Goal: Task Accomplishment & Management: Manage account settings

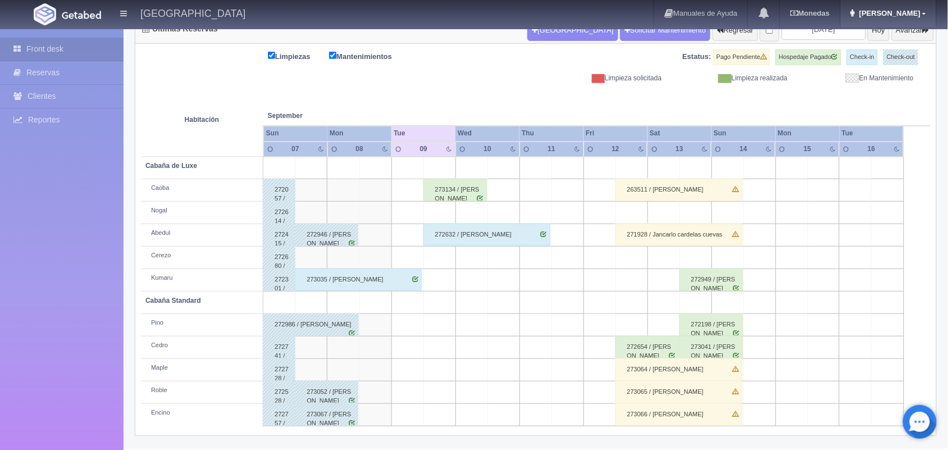
scroll to position [128, 0]
click at [922, 15] on link "Rebeca" at bounding box center [889, 13] width 96 height 27
click at [897, 53] on link "Salir / Log Out" at bounding box center [891, 53] width 89 height 14
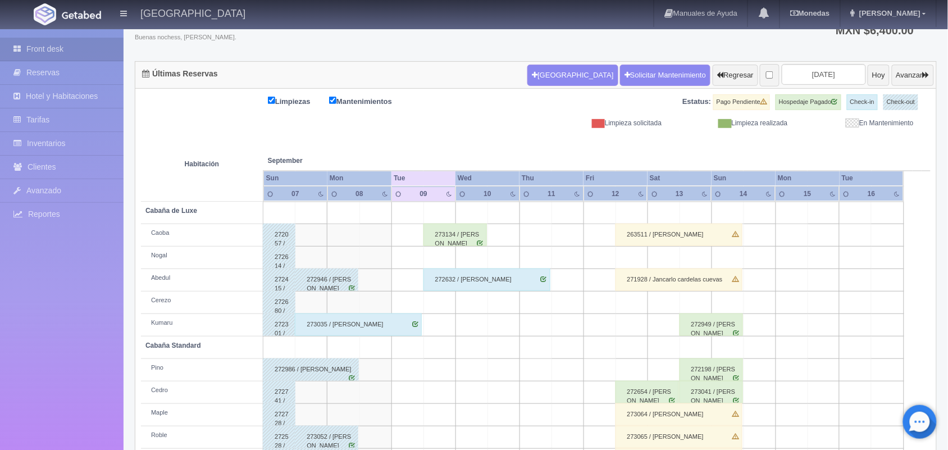
scroll to position [128, 0]
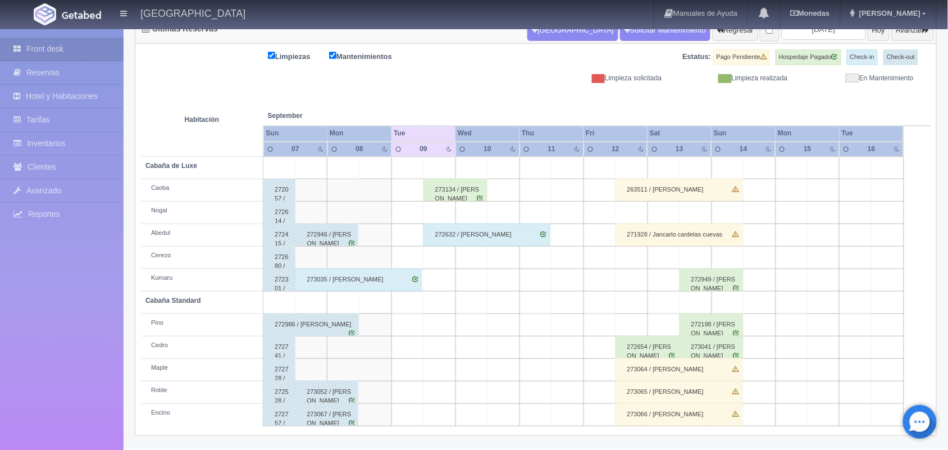
click at [385, 287] on div "273035 / [PERSON_NAME]" at bounding box center [358, 280] width 127 height 22
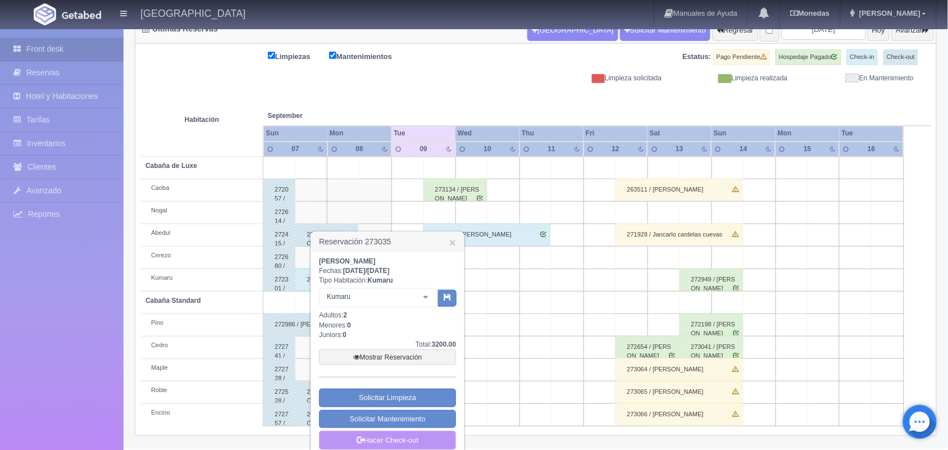
click at [407, 441] on link "Hacer Check-out" at bounding box center [387, 440] width 137 height 19
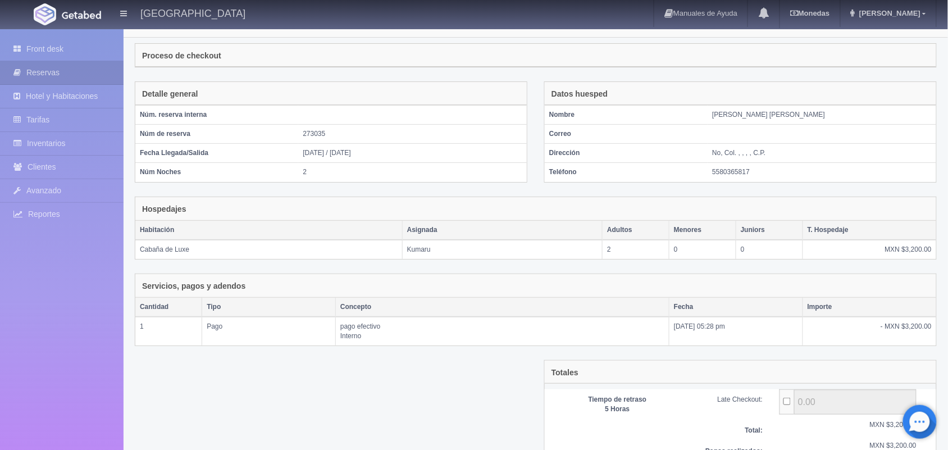
scroll to position [93, 0]
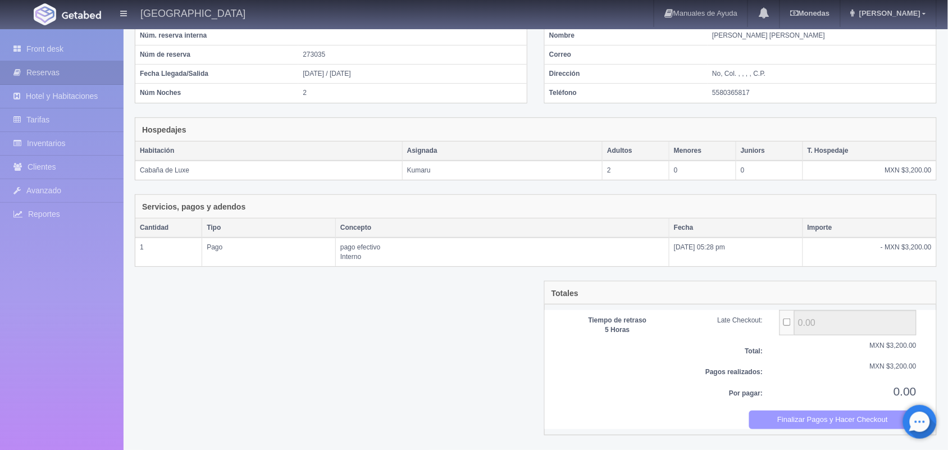
click at [822, 422] on button "Finalizar Pagos y Hacer Checkout" at bounding box center [834, 420] width 168 height 19
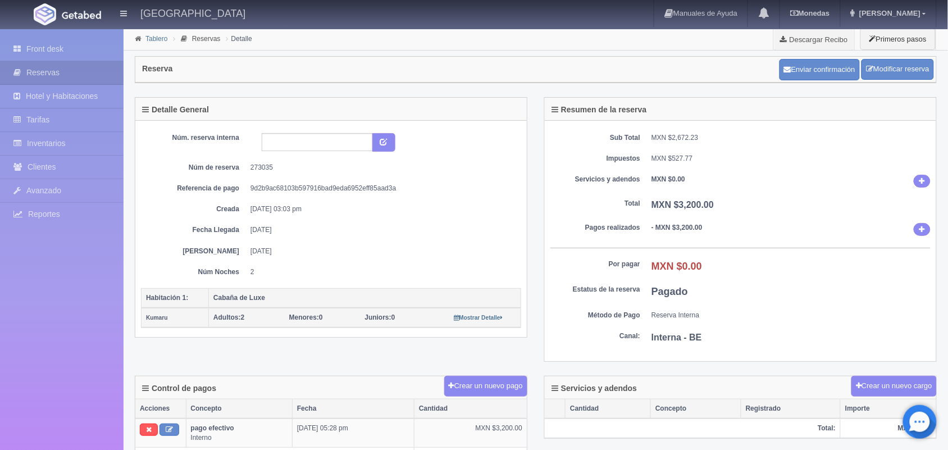
click at [153, 39] on link "Tablero" at bounding box center [157, 39] width 22 height 8
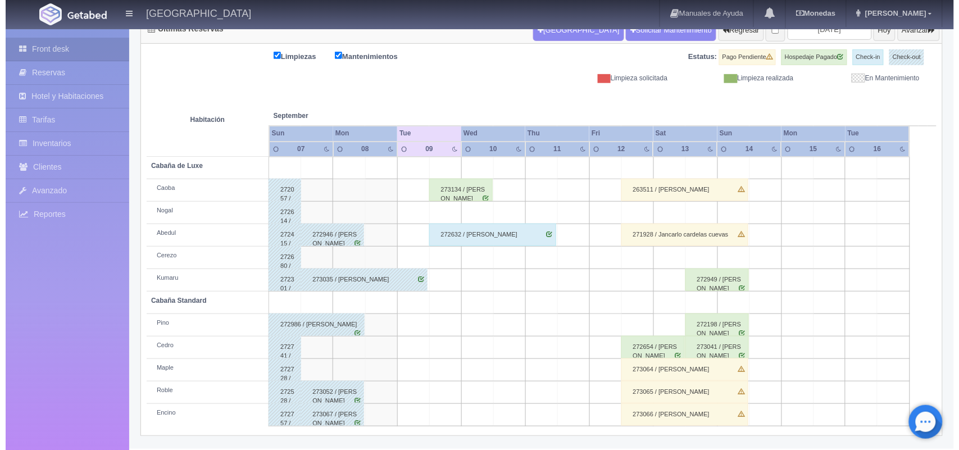
scroll to position [12, 0]
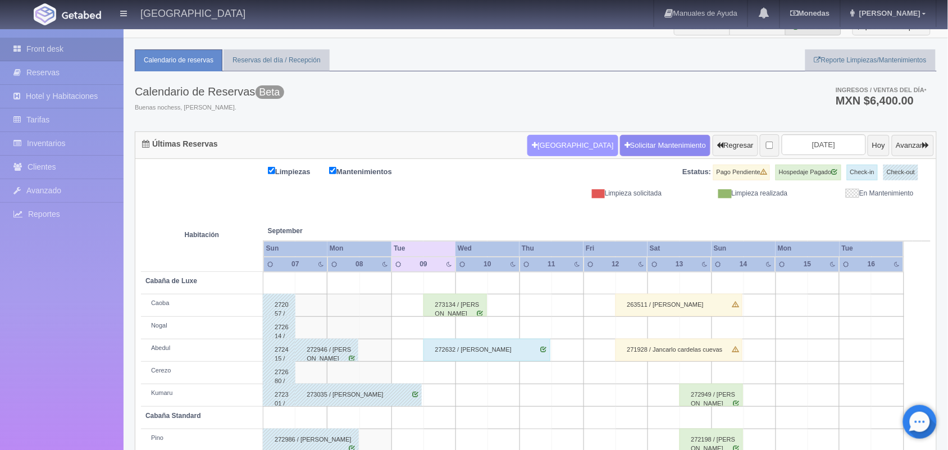
click at [532, 140] on button "[GEOGRAPHIC_DATA]" at bounding box center [573, 145] width 90 height 21
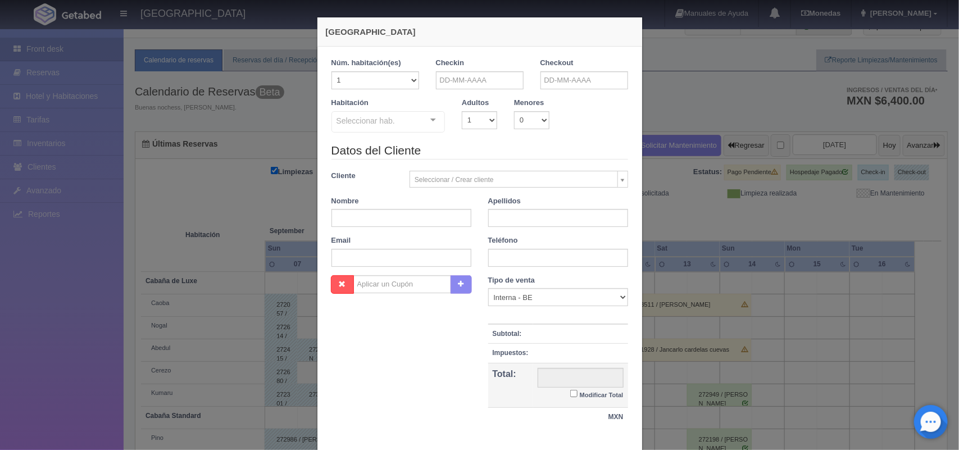
checkbox input "false"
click at [456, 80] on input "text" at bounding box center [480, 80] width 88 height 18
click at [471, 148] on link "9" at bounding box center [472, 151] width 15 height 16
type input "09-09-2025"
checkbox input "false"
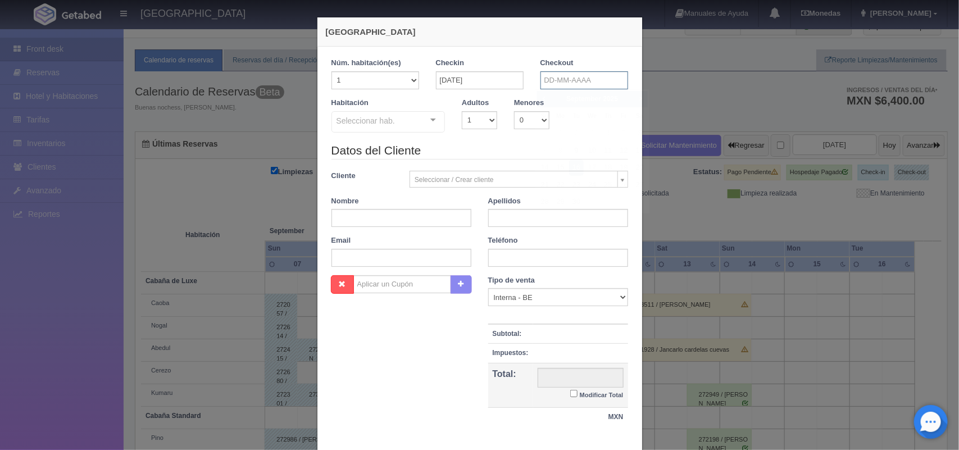
click at [568, 77] on input "text" at bounding box center [585, 80] width 88 height 18
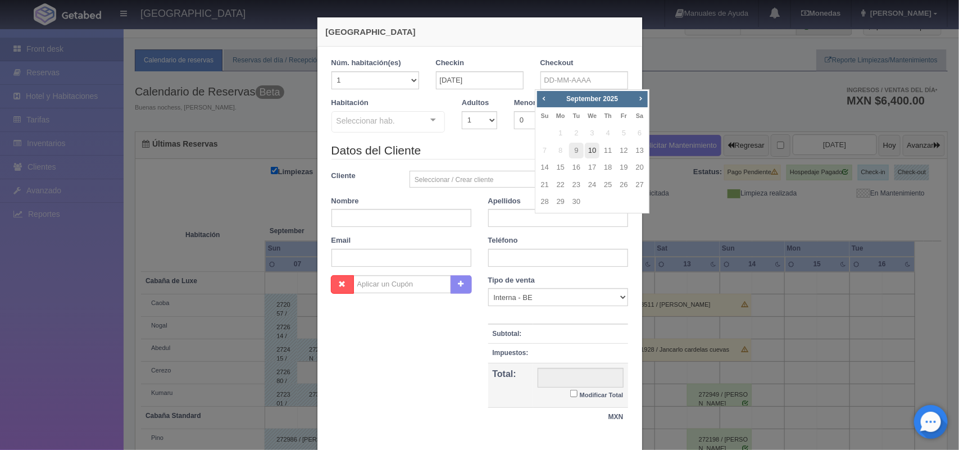
click at [589, 152] on link "10" at bounding box center [592, 151] width 15 height 16
type input "10-09-2025"
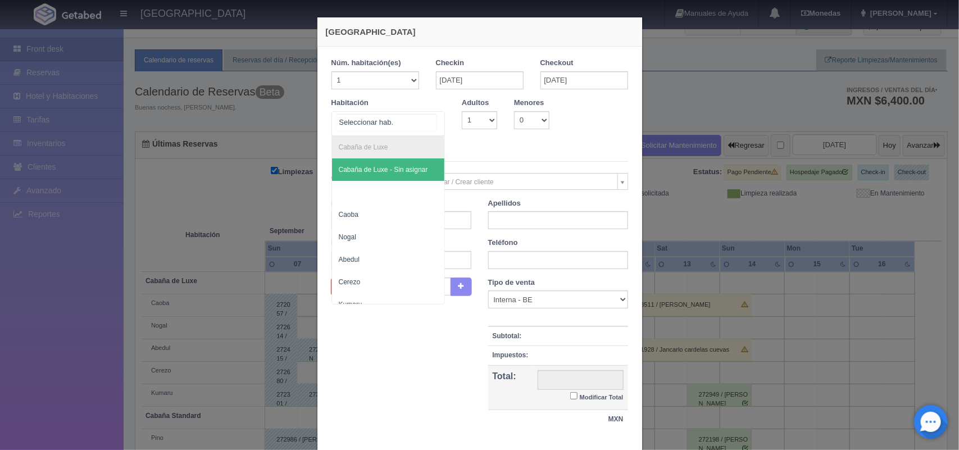
click at [420, 120] on div "Cabaña de Luxe Cabaña de Luxe - Sin asignar Caoba Nogal Abedul Cerezo Kumaru Ca…" at bounding box center [389, 123] width 114 height 25
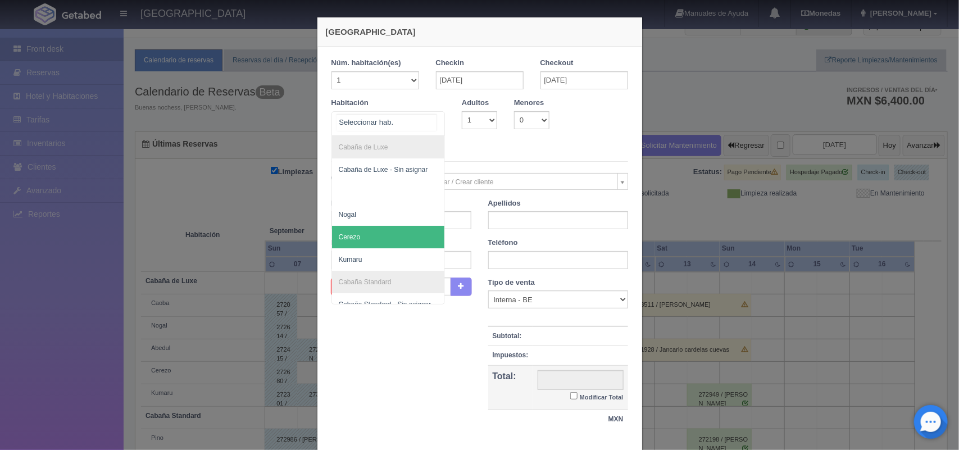
click at [392, 230] on span "Cerezo" at bounding box center [388, 237] width 113 height 22
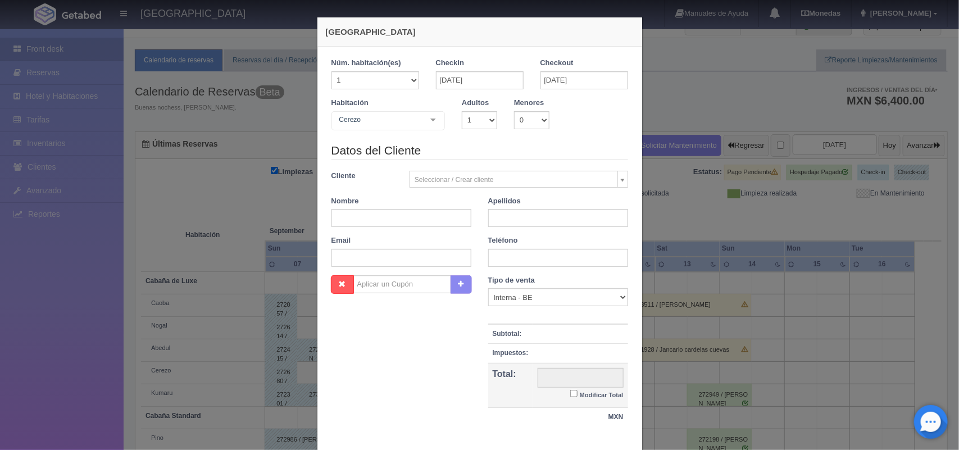
checkbox input "false"
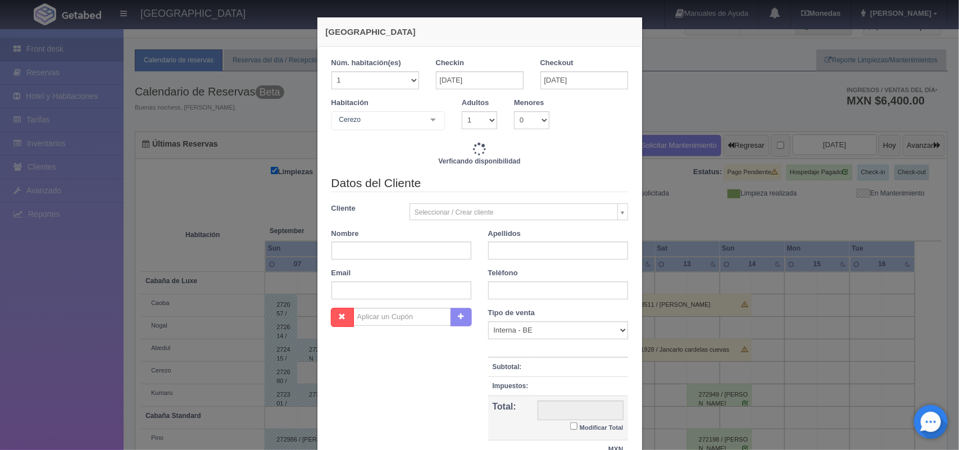
type input "1500.00"
checkbox input "false"
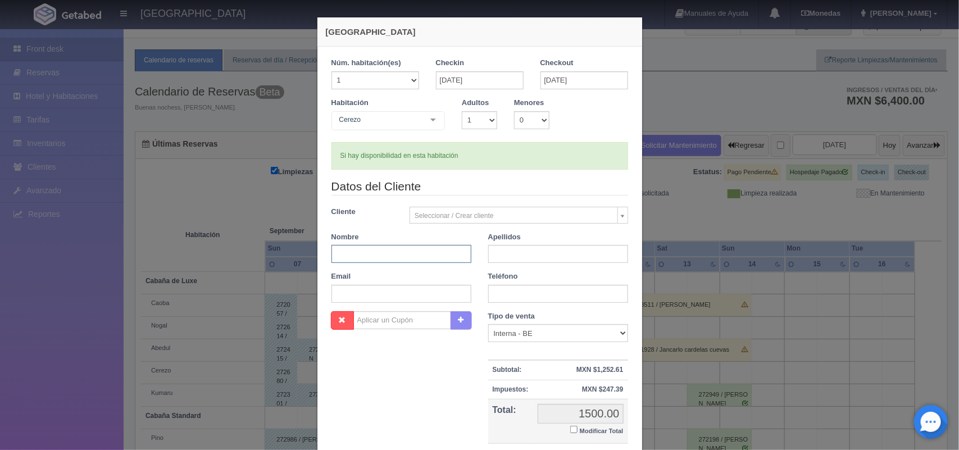
click at [391, 256] on input "text" at bounding box center [402, 254] width 140 height 18
type input "Alyn Itzel"
click at [509, 259] on input "text" at bounding box center [558, 254] width 140 height 18
type input "Guzman Rivera"
click at [537, 298] on input "text" at bounding box center [558, 294] width 140 height 18
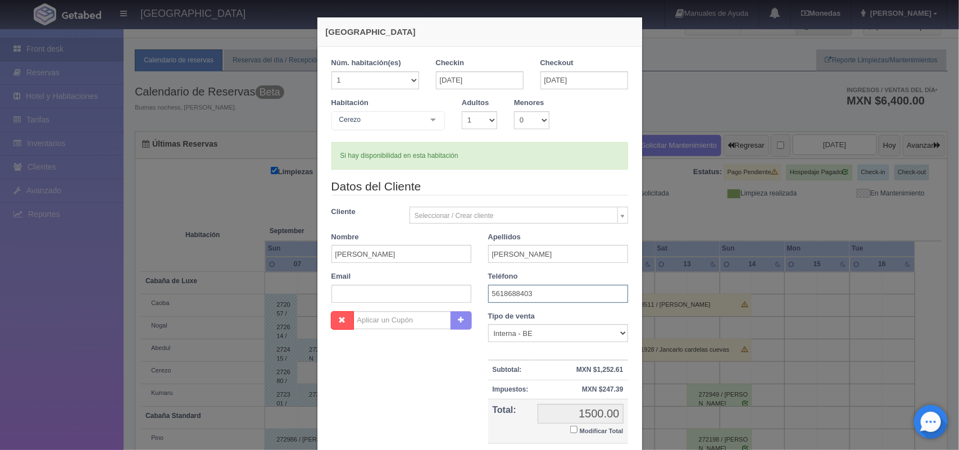
type input "5618688403"
click at [571, 430] on input "Modificar Total" at bounding box center [573, 429] width 7 height 7
checkbox input "true"
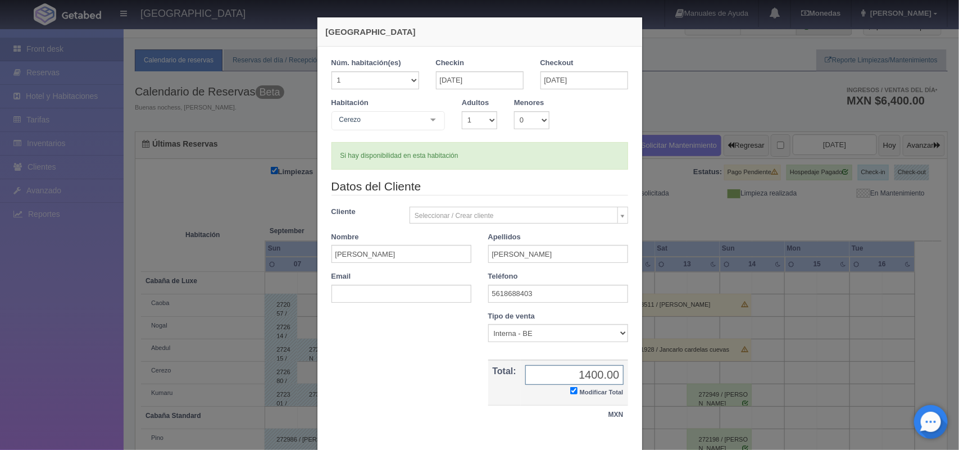
scroll to position [65, 0]
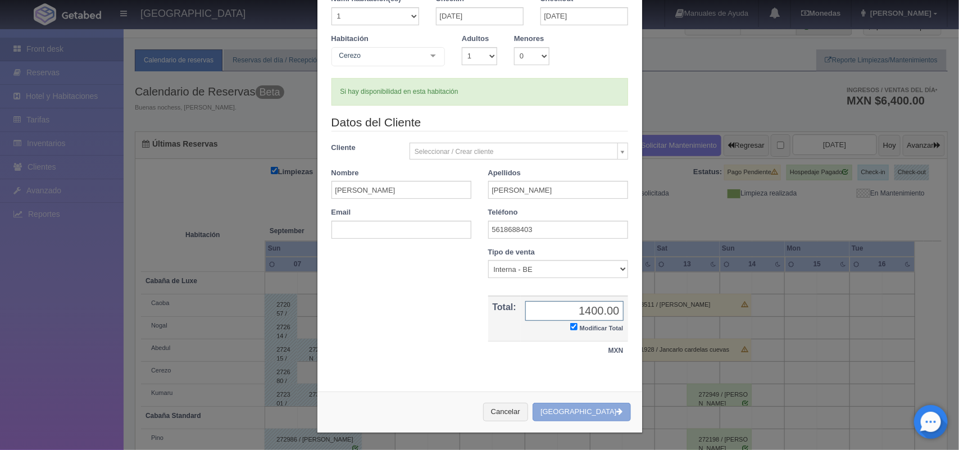
type input "1400.00"
click at [587, 416] on button "[GEOGRAPHIC_DATA]" at bounding box center [582, 412] width 98 height 19
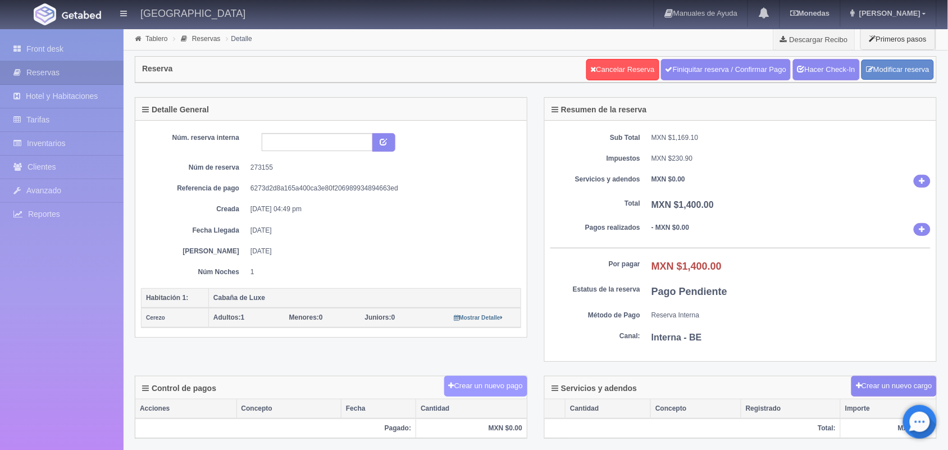
click at [462, 388] on button "Crear un nuevo pago" at bounding box center [485, 386] width 83 height 21
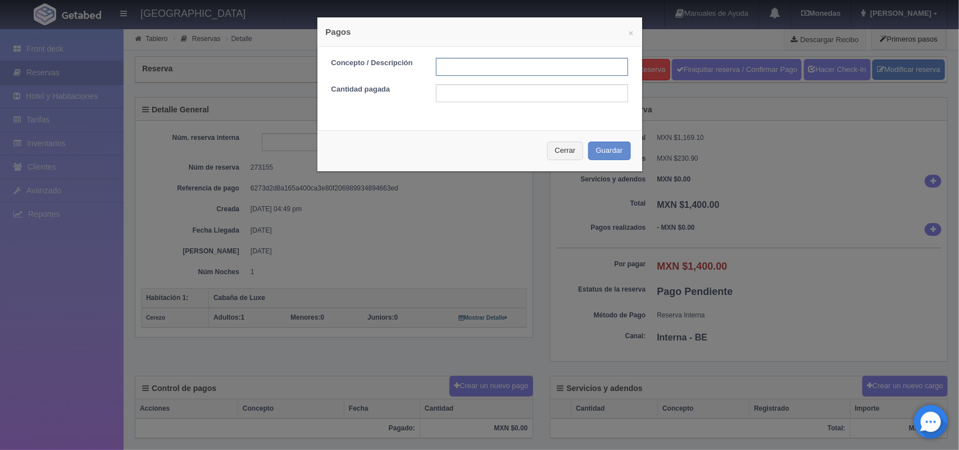
click at [482, 66] on input "text" at bounding box center [532, 67] width 192 height 18
type input "pago con tarjeta 09/09/2025"
click at [503, 94] on input "text" at bounding box center [532, 93] width 192 height 18
type input "1000.00"
click at [605, 156] on button "Guardar" at bounding box center [609, 151] width 43 height 19
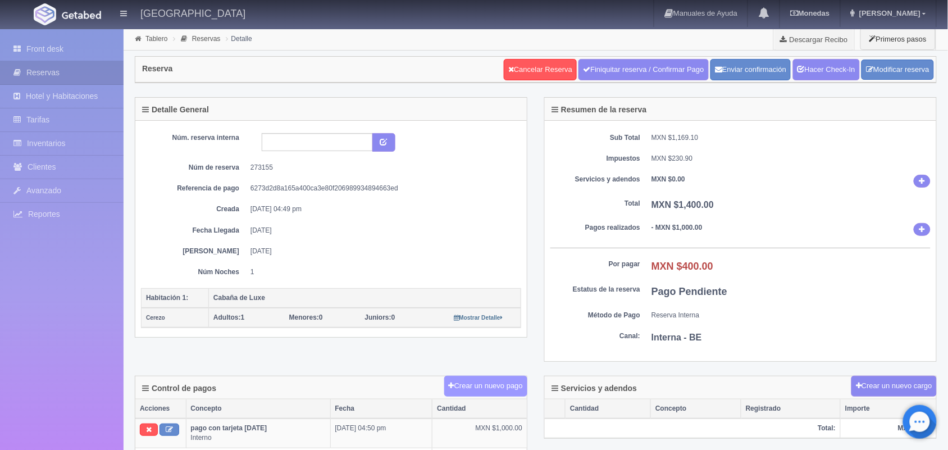
click at [485, 385] on button "Crear un nuevo pago" at bounding box center [485, 386] width 83 height 21
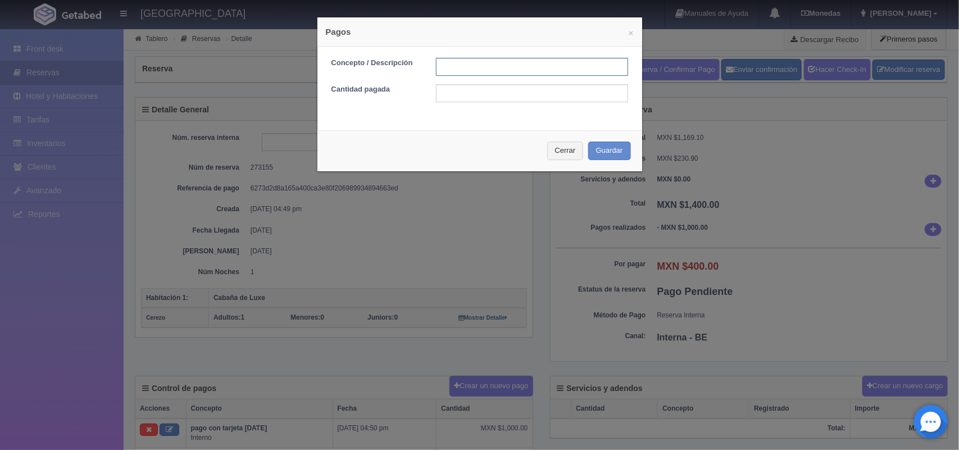
click at [470, 66] on input "text" at bounding box center [532, 67] width 192 height 18
type input "pago con tarjeta 09/09/2025"
click at [521, 90] on input "text" at bounding box center [532, 93] width 192 height 18
type input "400.00"
click at [607, 152] on button "Guardar" at bounding box center [609, 151] width 43 height 19
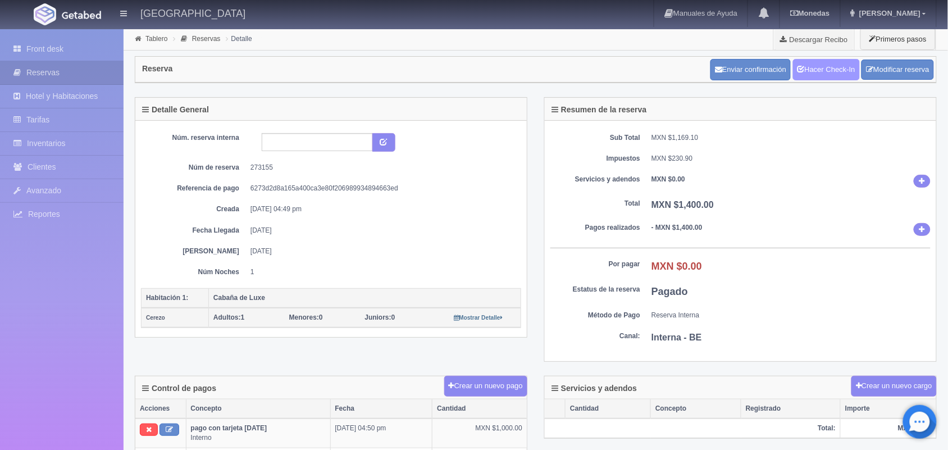
click at [838, 74] on link "Hacer Check-In" at bounding box center [826, 69] width 67 height 21
click at [158, 38] on link "Tablero" at bounding box center [157, 39] width 22 height 8
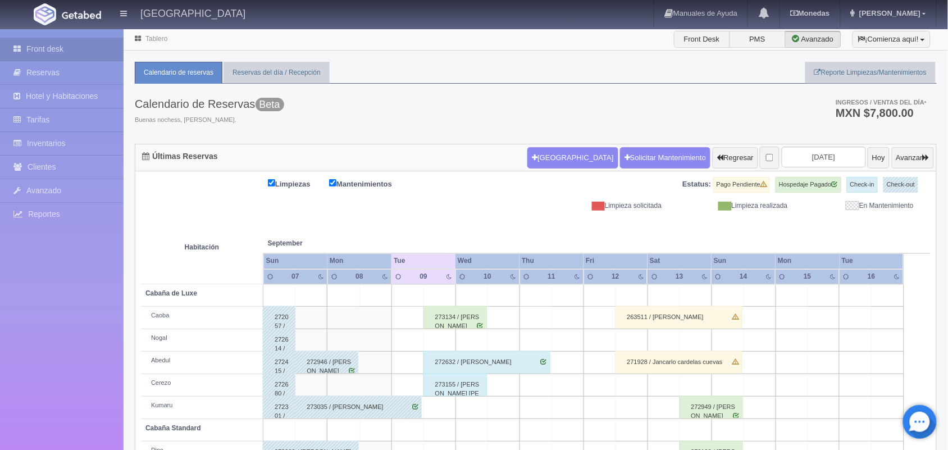
click at [510, 361] on div "272632 / [PERSON_NAME]" at bounding box center [487, 362] width 127 height 22
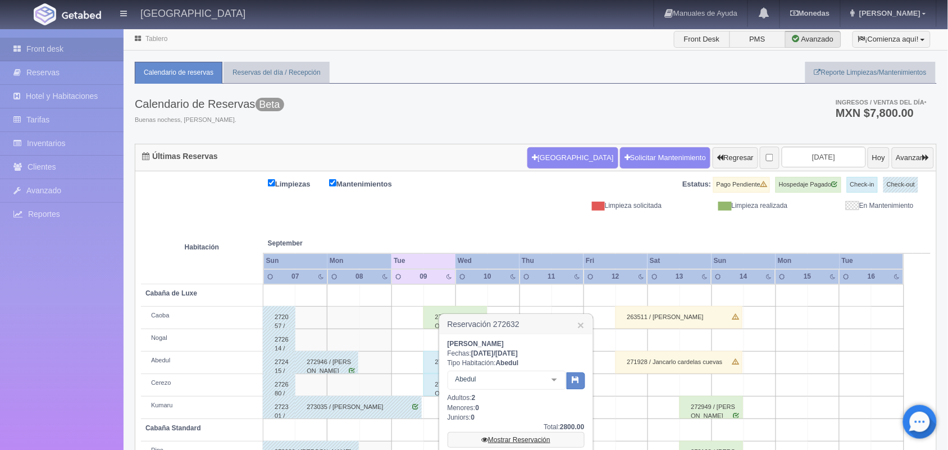
click at [529, 442] on link "Mostrar Reservación" at bounding box center [516, 440] width 137 height 16
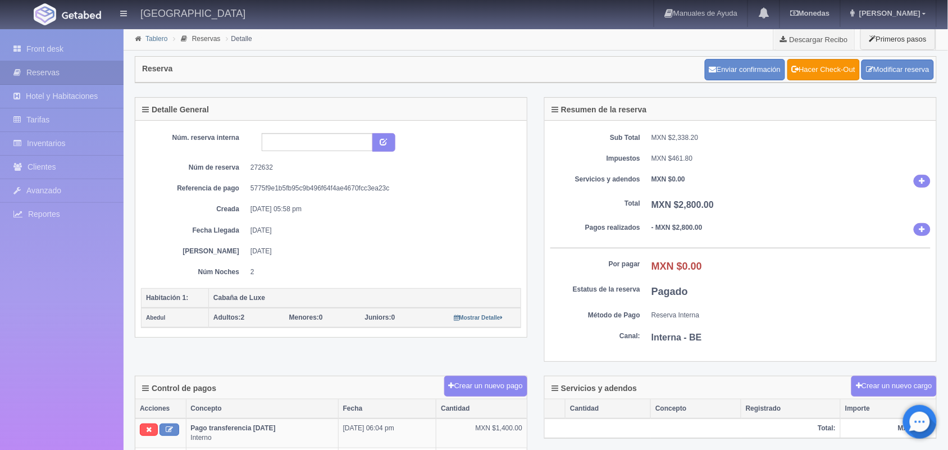
click at [152, 37] on link "Tablero" at bounding box center [157, 39] width 22 height 8
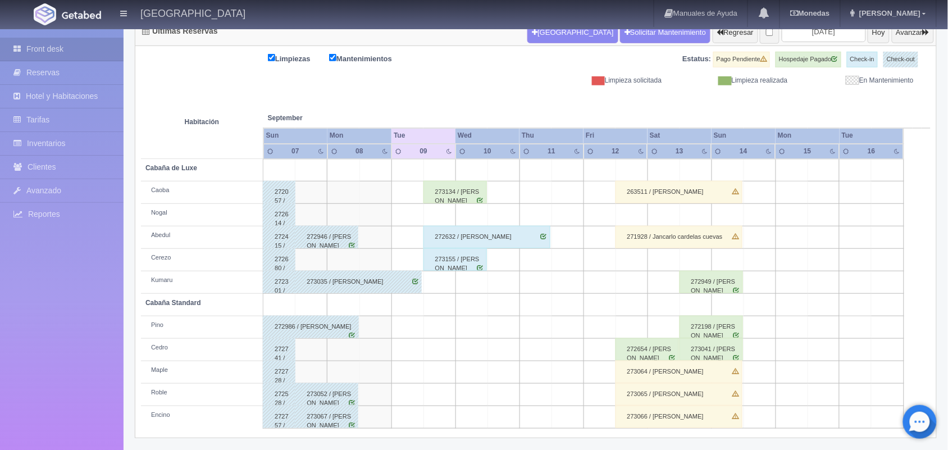
scroll to position [128, 0]
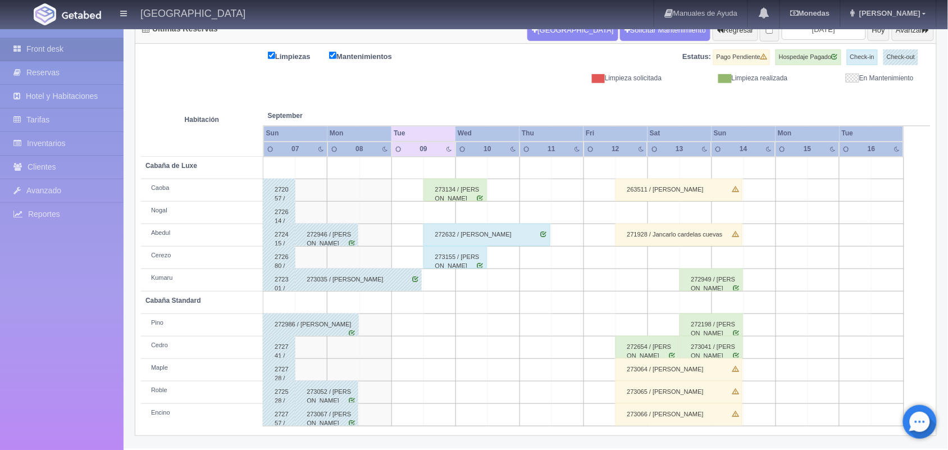
click at [948, 323] on html "[GEOGRAPHIC_DATA] Manuales de Ayuda Actualizaciones recientes [GEOGRAPHIC_DATA]…" at bounding box center [474, 97] width 948 height 450
click at [723, 330] on div "272198 / Manuel Avelino Oyarzabal" at bounding box center [711, 325] width 63 height 22
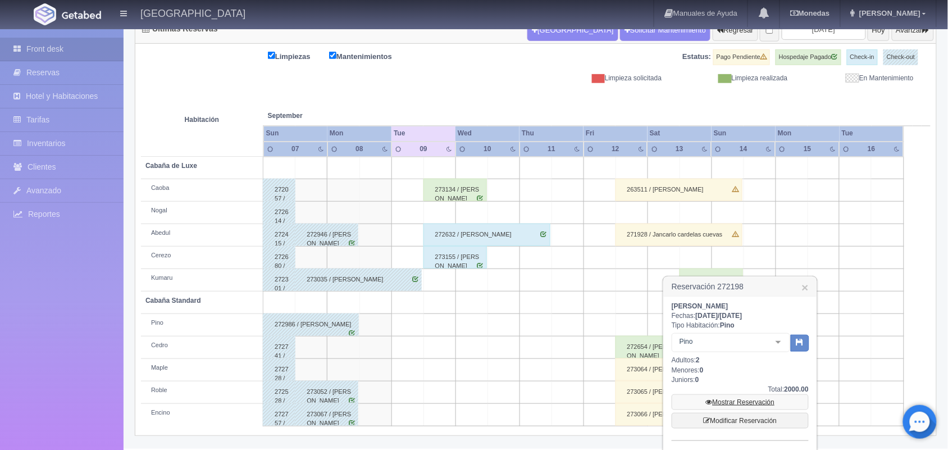
click at [746, 405] on link "Mostrar Reservación" at bounding box center [740, 402] width 137 height 16
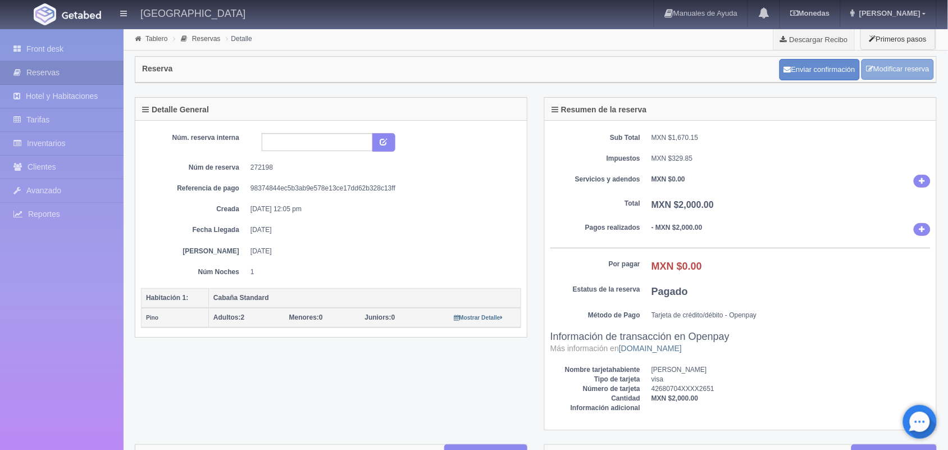
click at [895, 74] on link "Modificar reserva" at bounding box center [898, 69] width 72 height 21
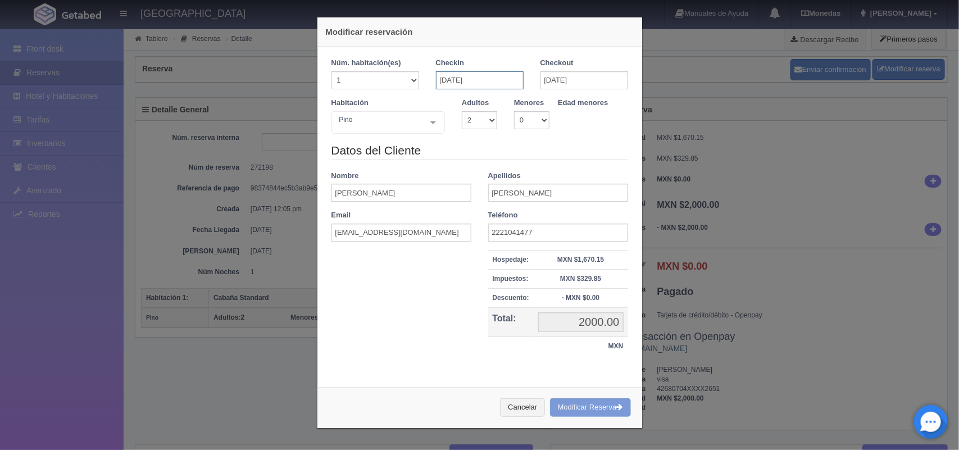
click at [479, 85] on input "13-09-2025" at bounding box center [480, 80] width 88 height 18
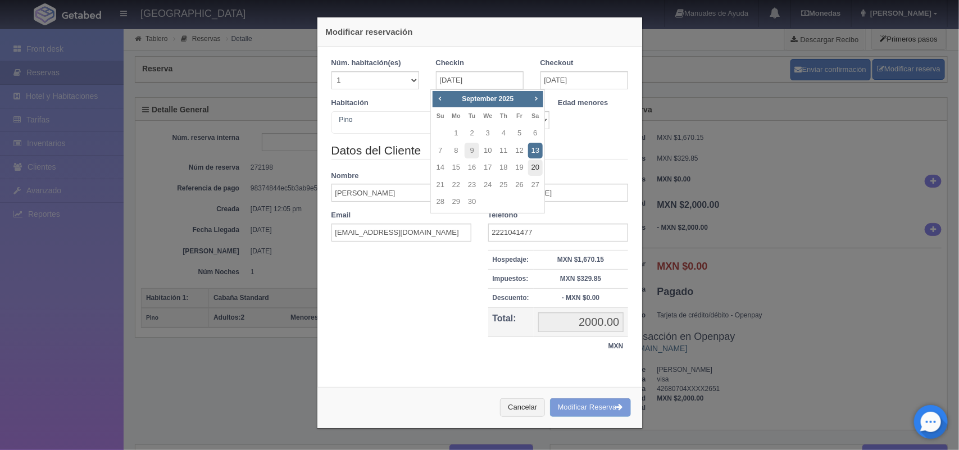
click at [535, 173] on link "20" at bounding box center [535, 168] width 15 height 16
type input "20-09-2025"
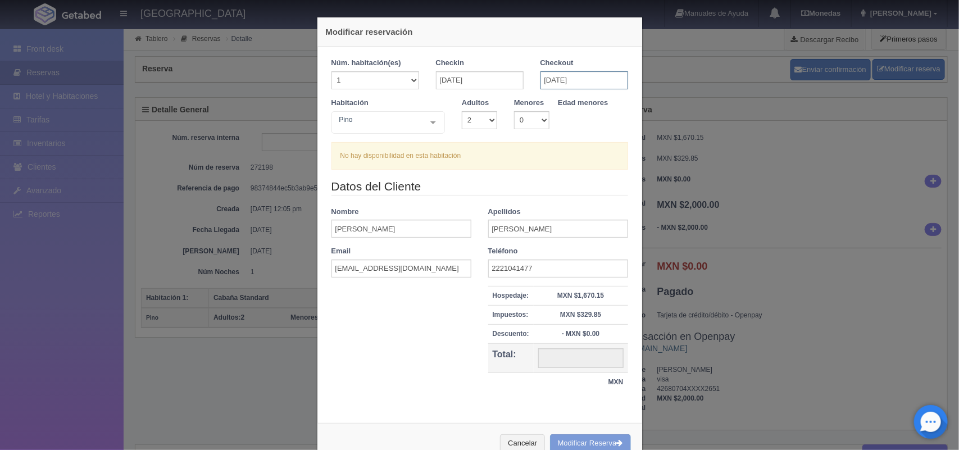
click at [579, 79] on input "20-09-2025" at bounding box center [585, 80] width 88 height 18
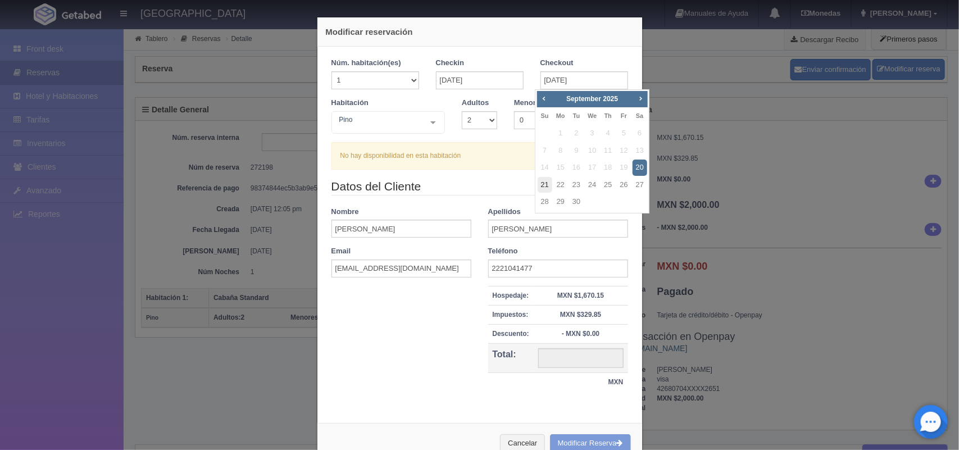
click at [545, 184] on link "21" at bounding box center [545, 185] width 15 height 16
type input "21-09-2025"
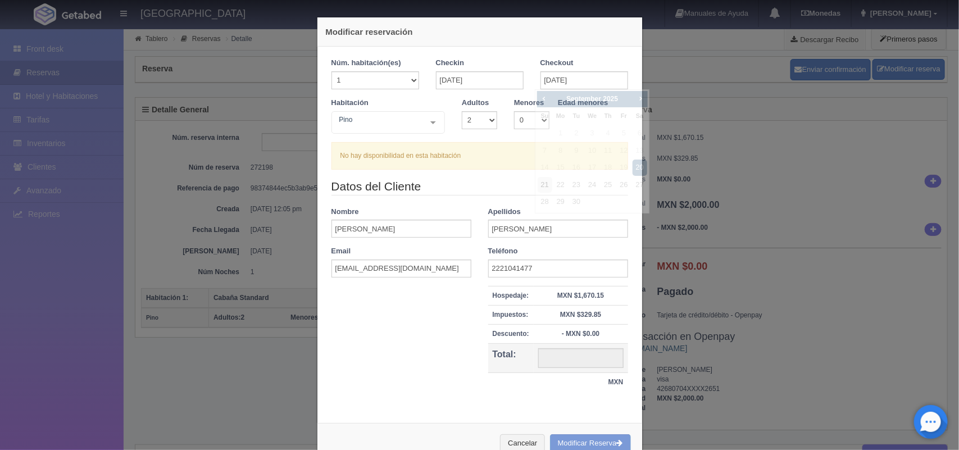
checkbox input "false"
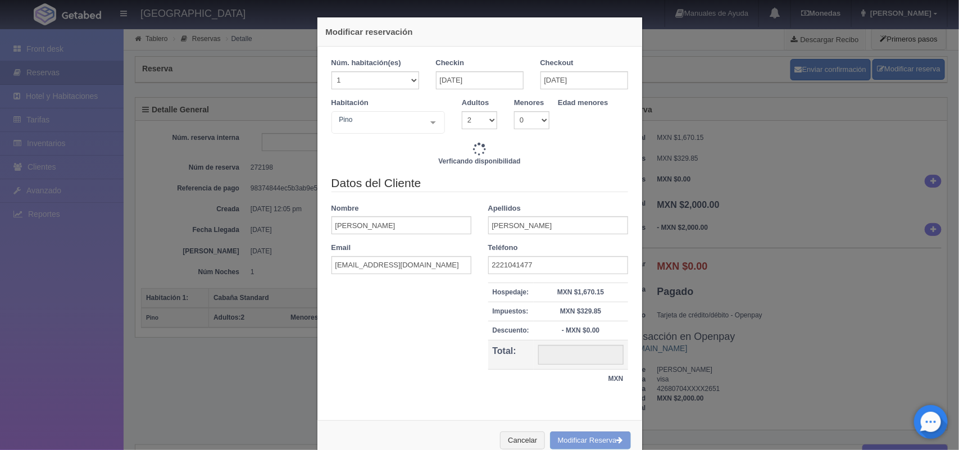
type input "2000.00"
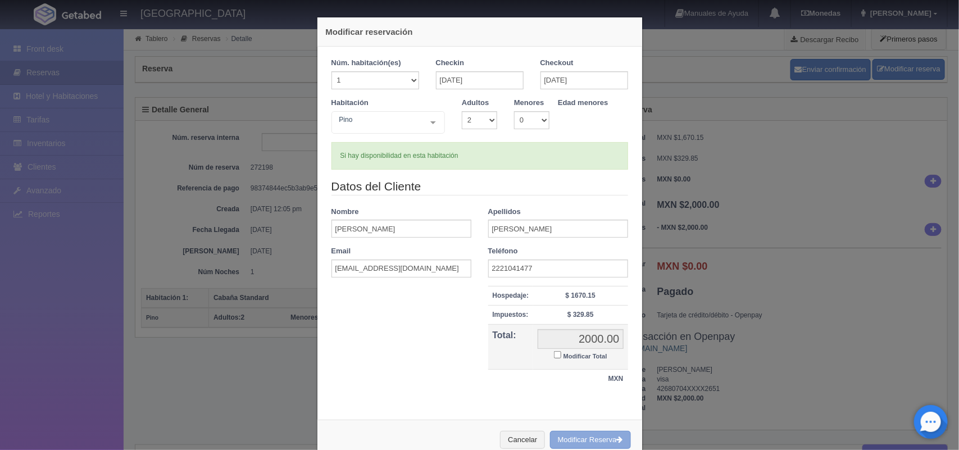
click at [584, 444] on button "Modificar Reserva" at bounding box center [590, 440] width 81 height 19
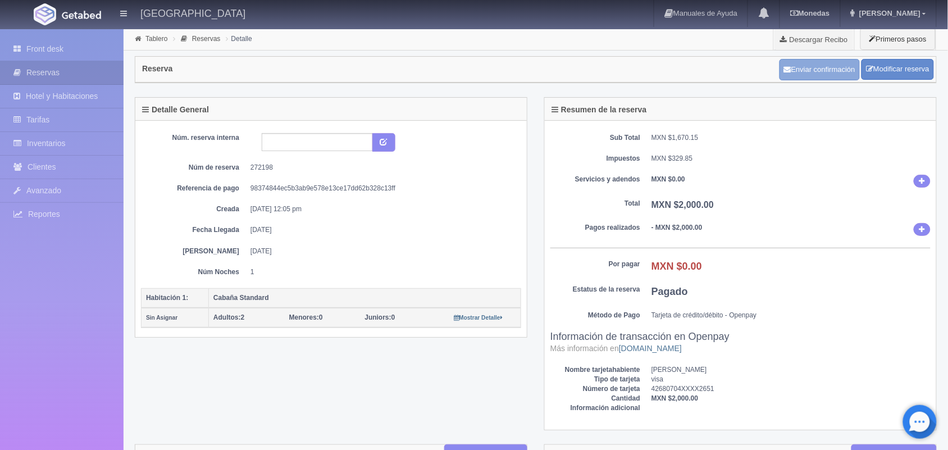
click at [804, 73] on button "Enviar confirmación" at bounding box center [820, 69] width 80 height 21
click at [155, 34] on li "Tablero" at bounding box center [151, 38] width 38 height 11
click at [156, 40] on link "Tablero" at bounding box center [157, 39] width 22 height 8
